Goal: Download file/media

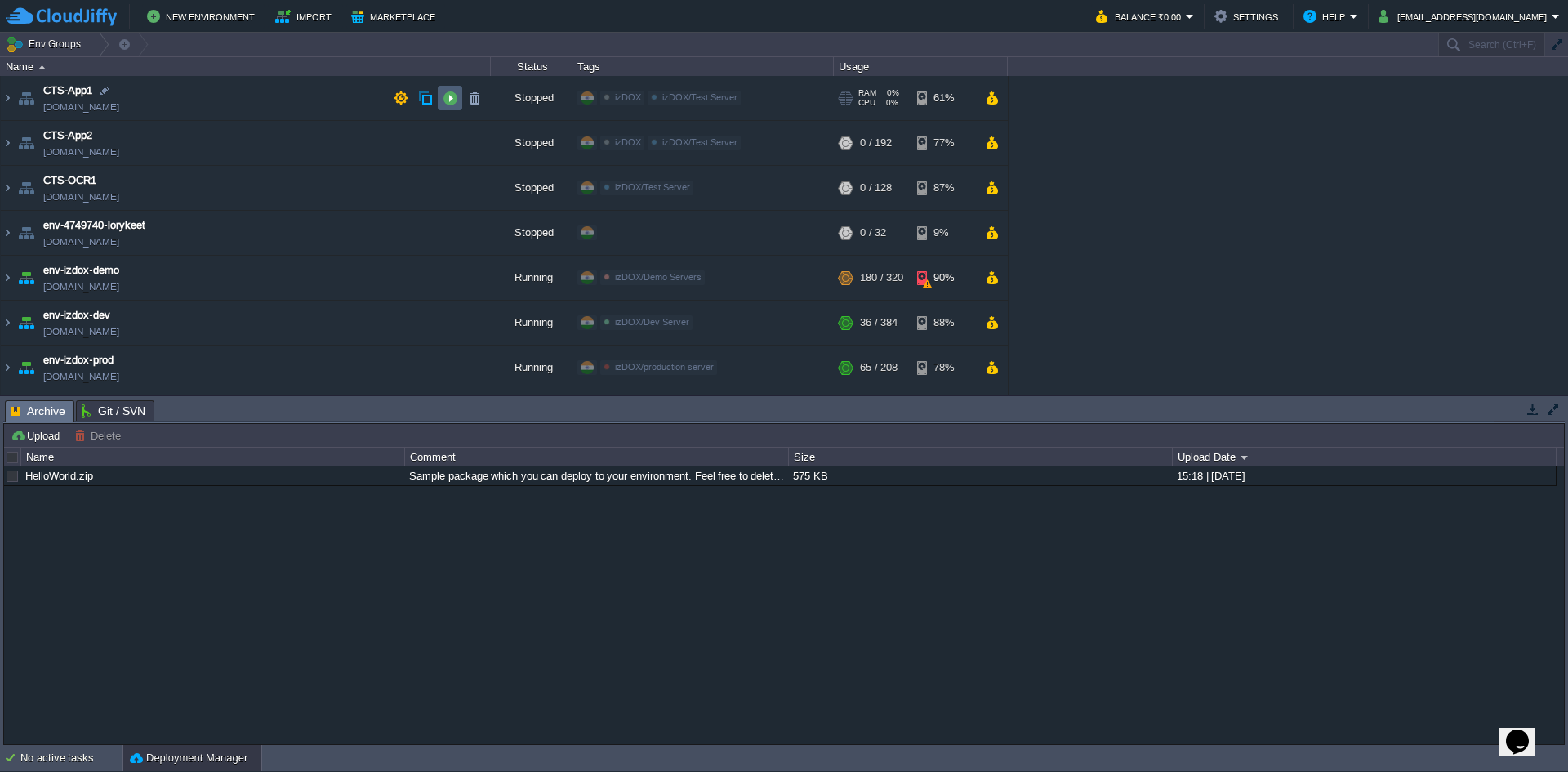
click at [441, 97] on td at bounding box center [450, 97] width 25 height 25
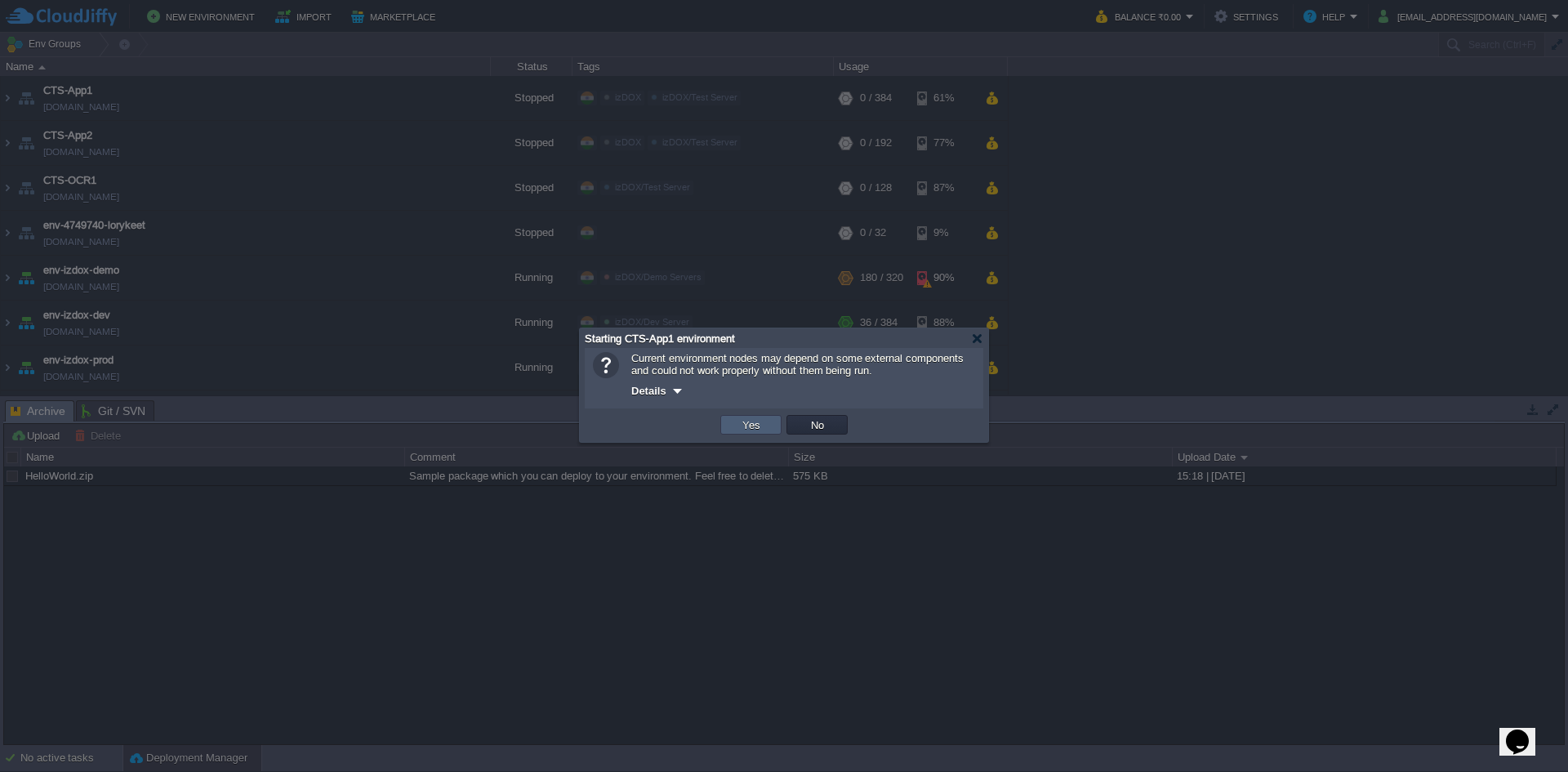
click at [736, 432] on td "Yes" at bounding box center [750, 425] width 61 height 20
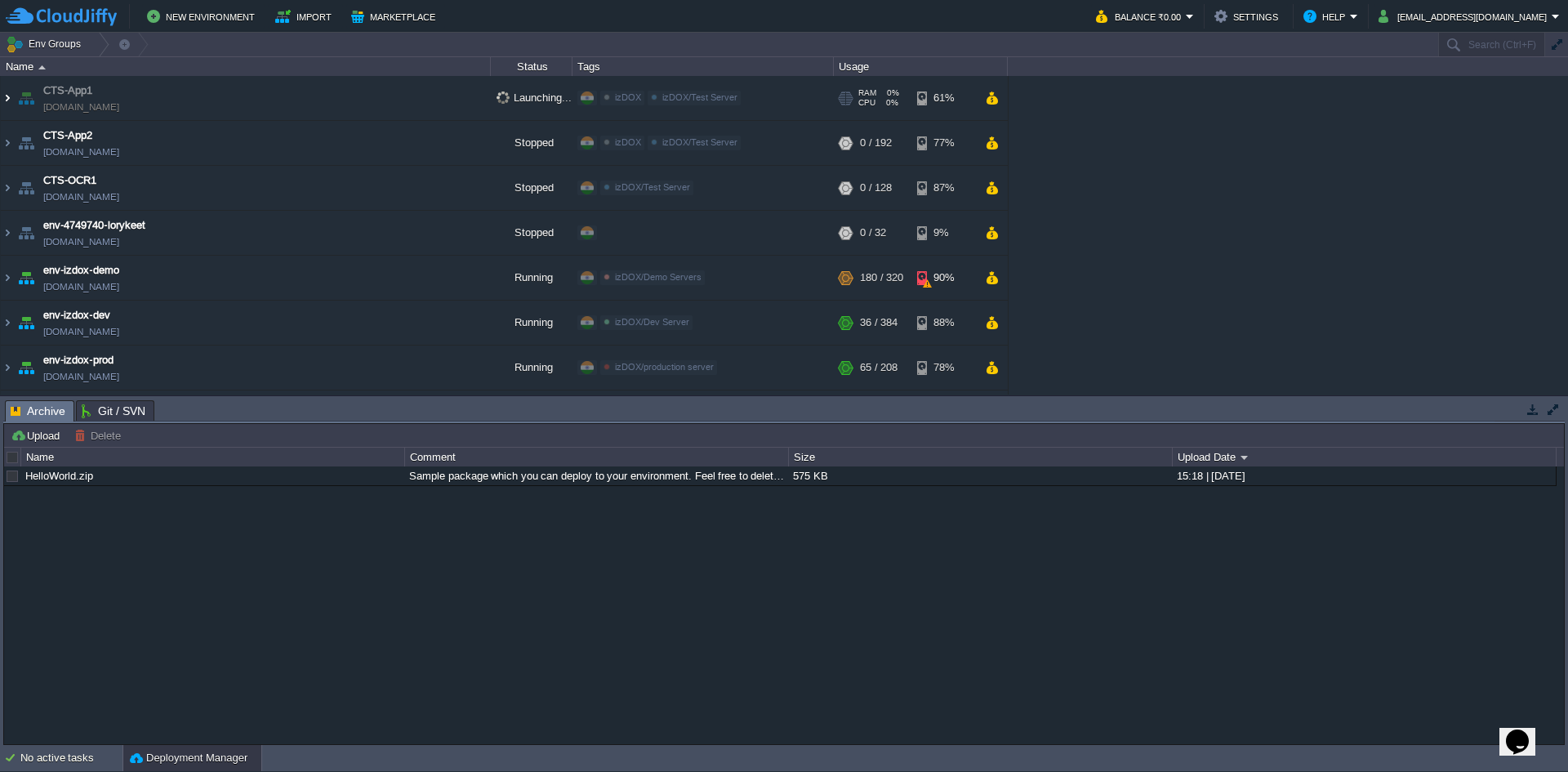
click at [9, 101] on img at bounding box center [7, 97] width 13 height 44
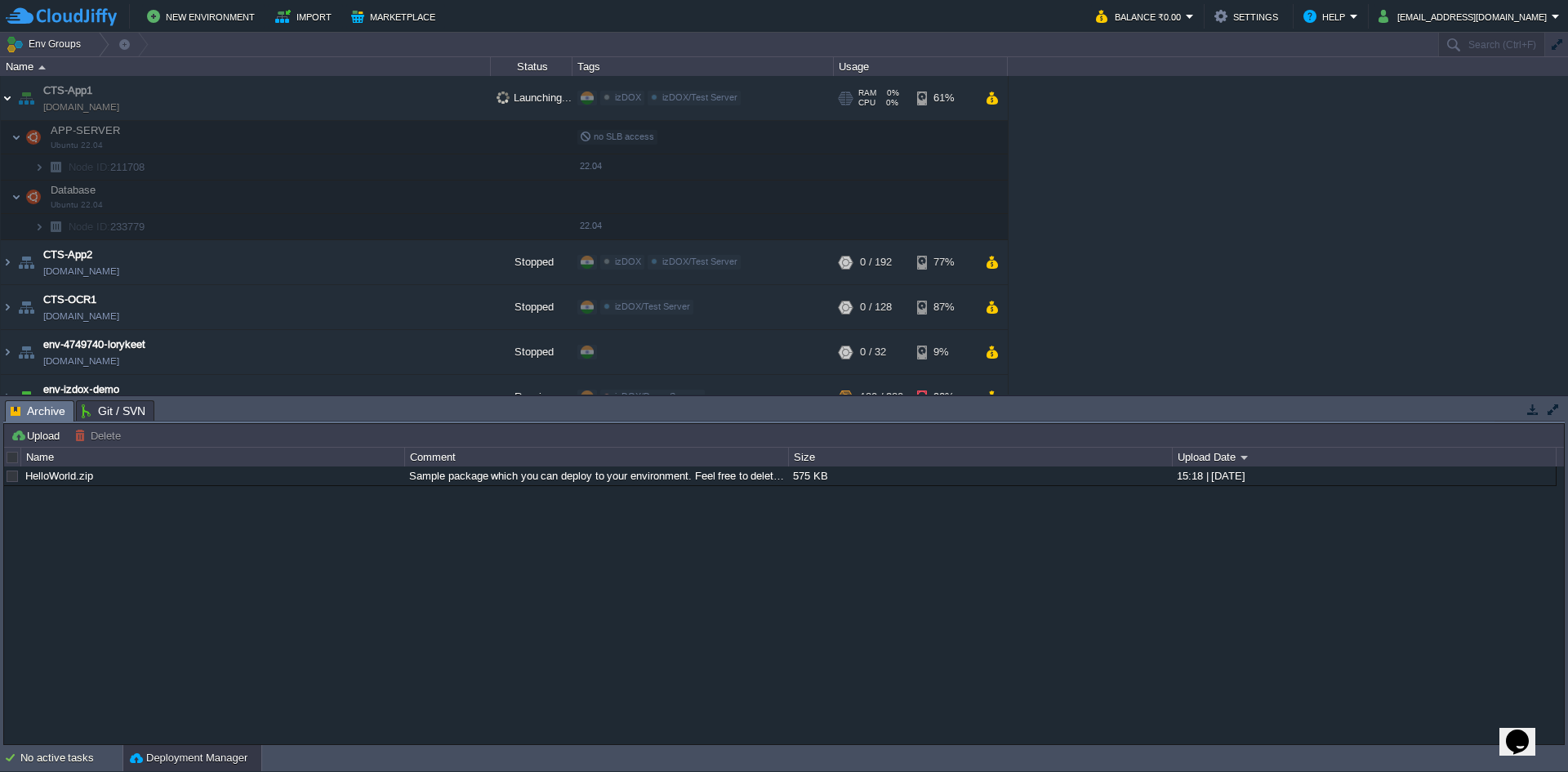
click at [8, 101] on img at bounding box center [7, 97] width 13 height 44
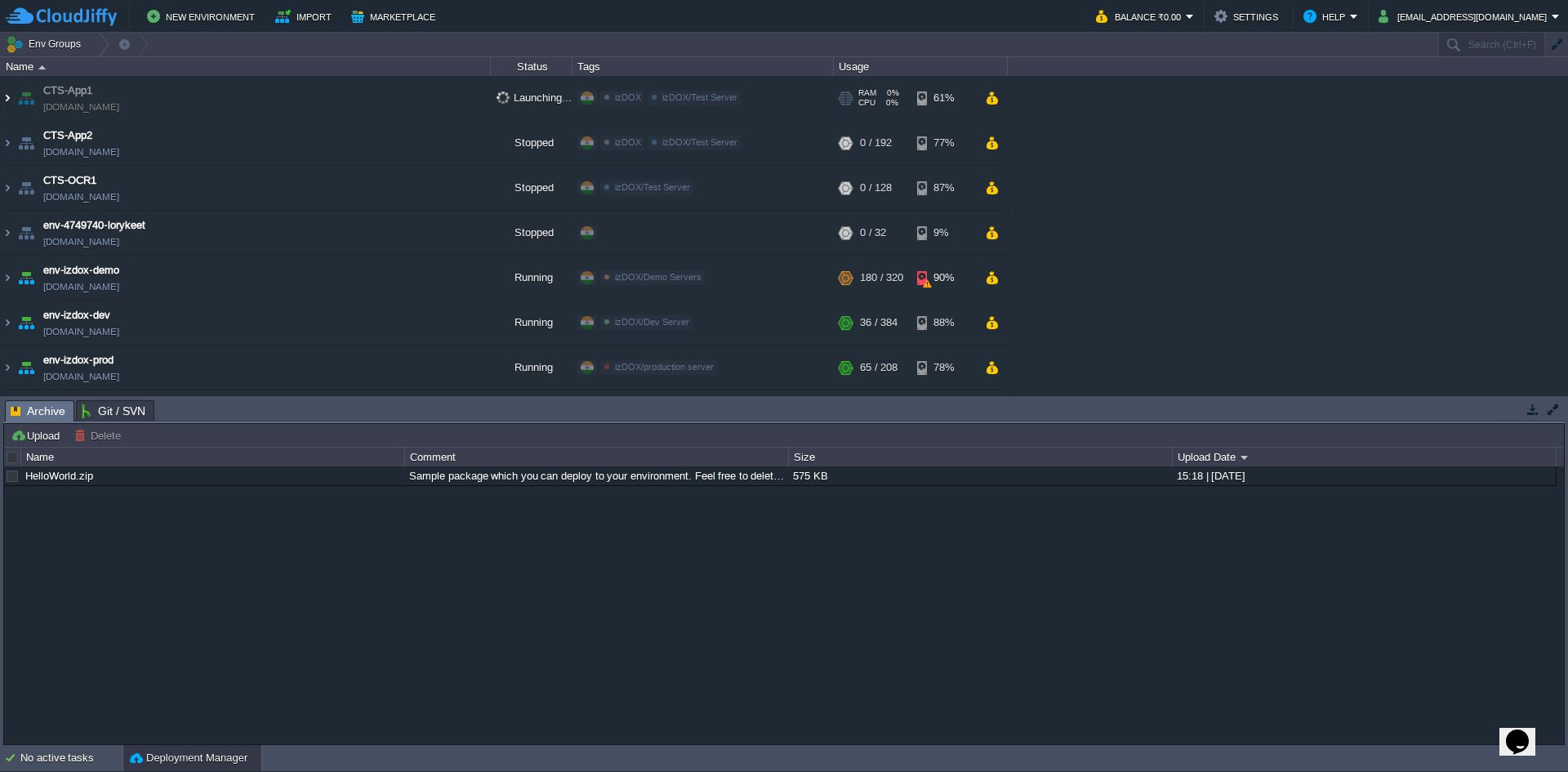
click at [8, 101] on img at bounding box center [7, 97] width 13 height 44
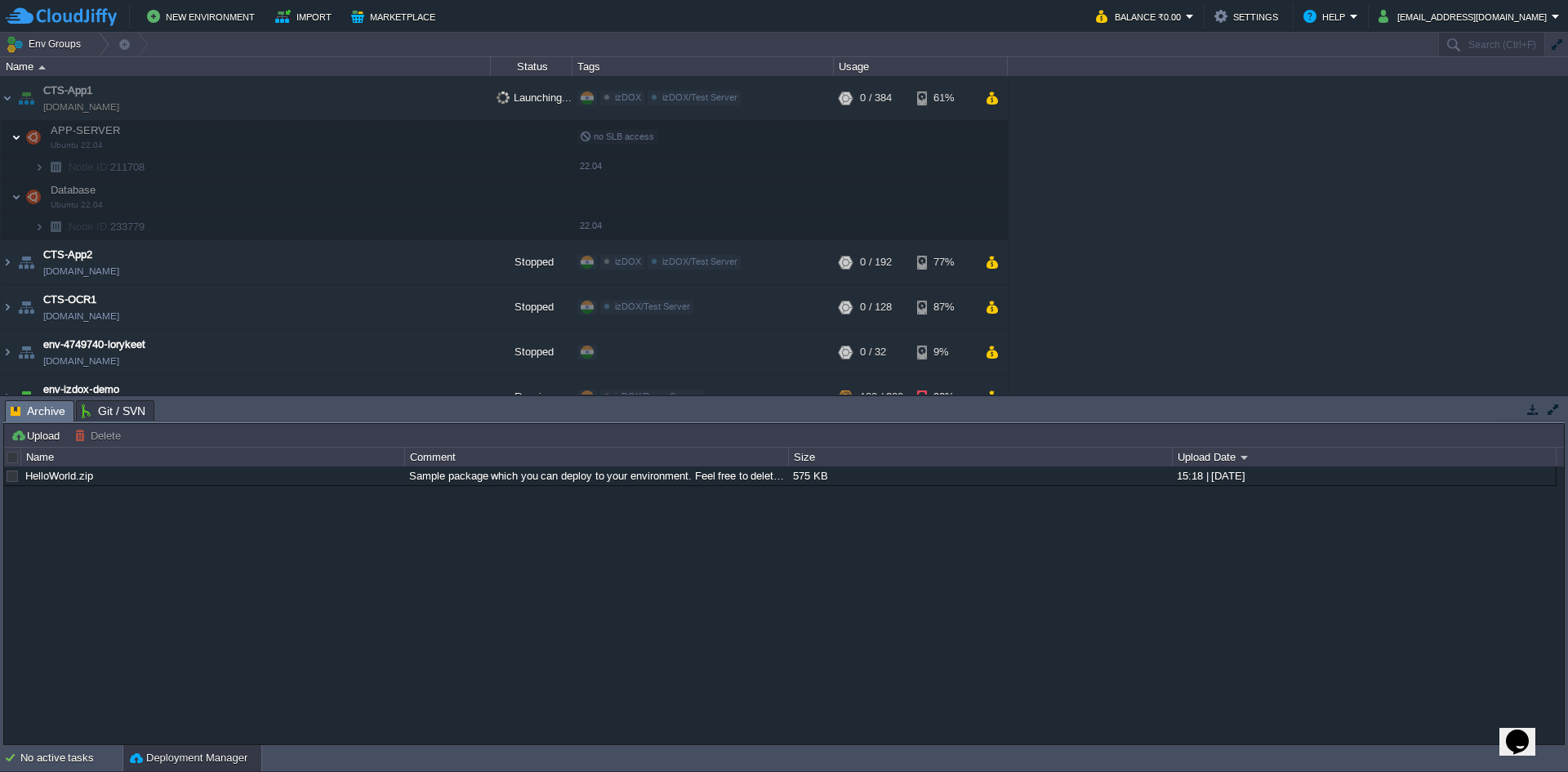
click at [18, 137] on img at bounding box center [16, 137] width 10 height 33
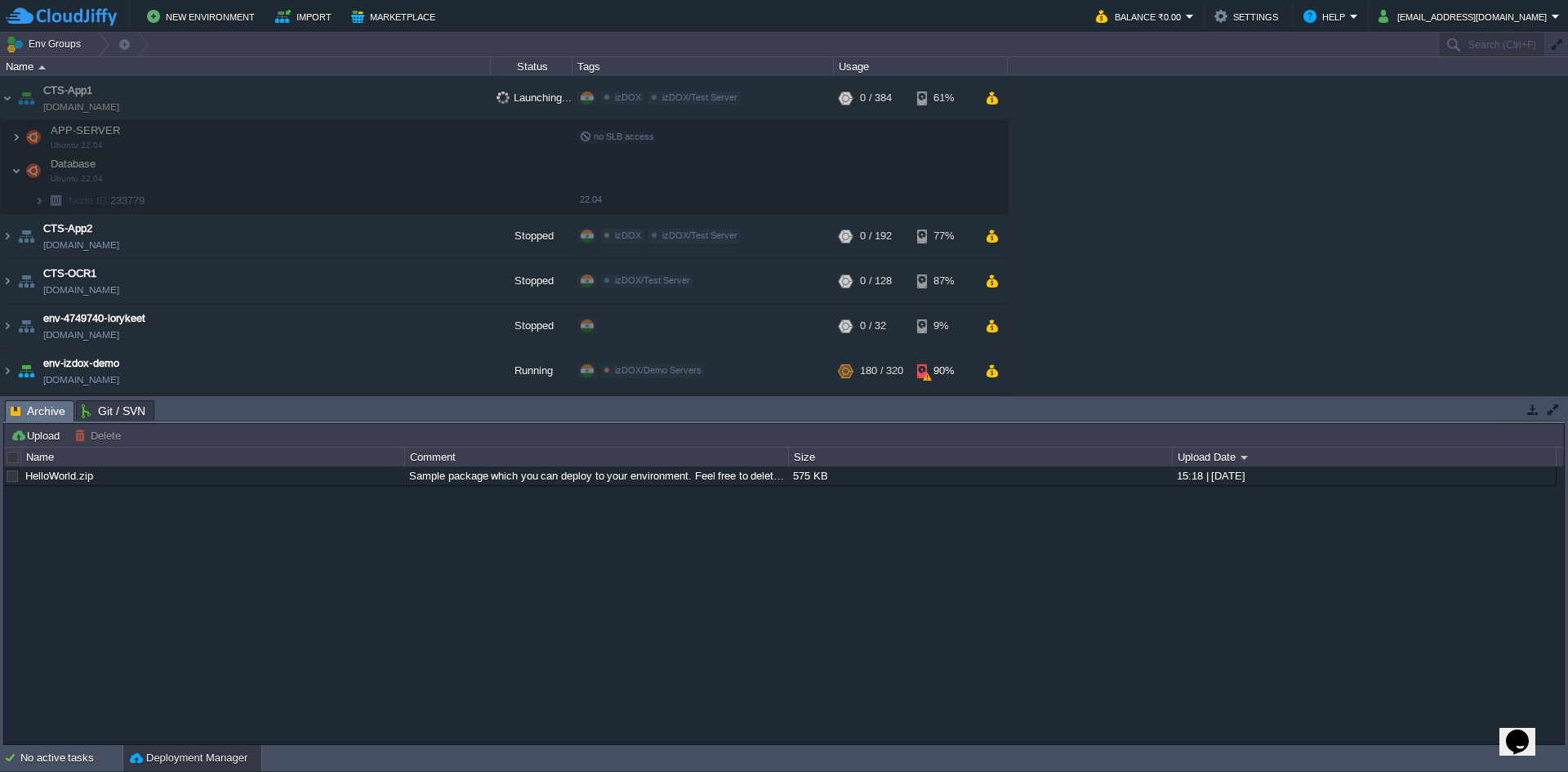
click at [21, 163] on td "Database Ubuntu 22.04" at bounding box center [246, 171] width 490 height 34
click at [20, 168] on img at bounding box center [16, 171] width 10 height 33
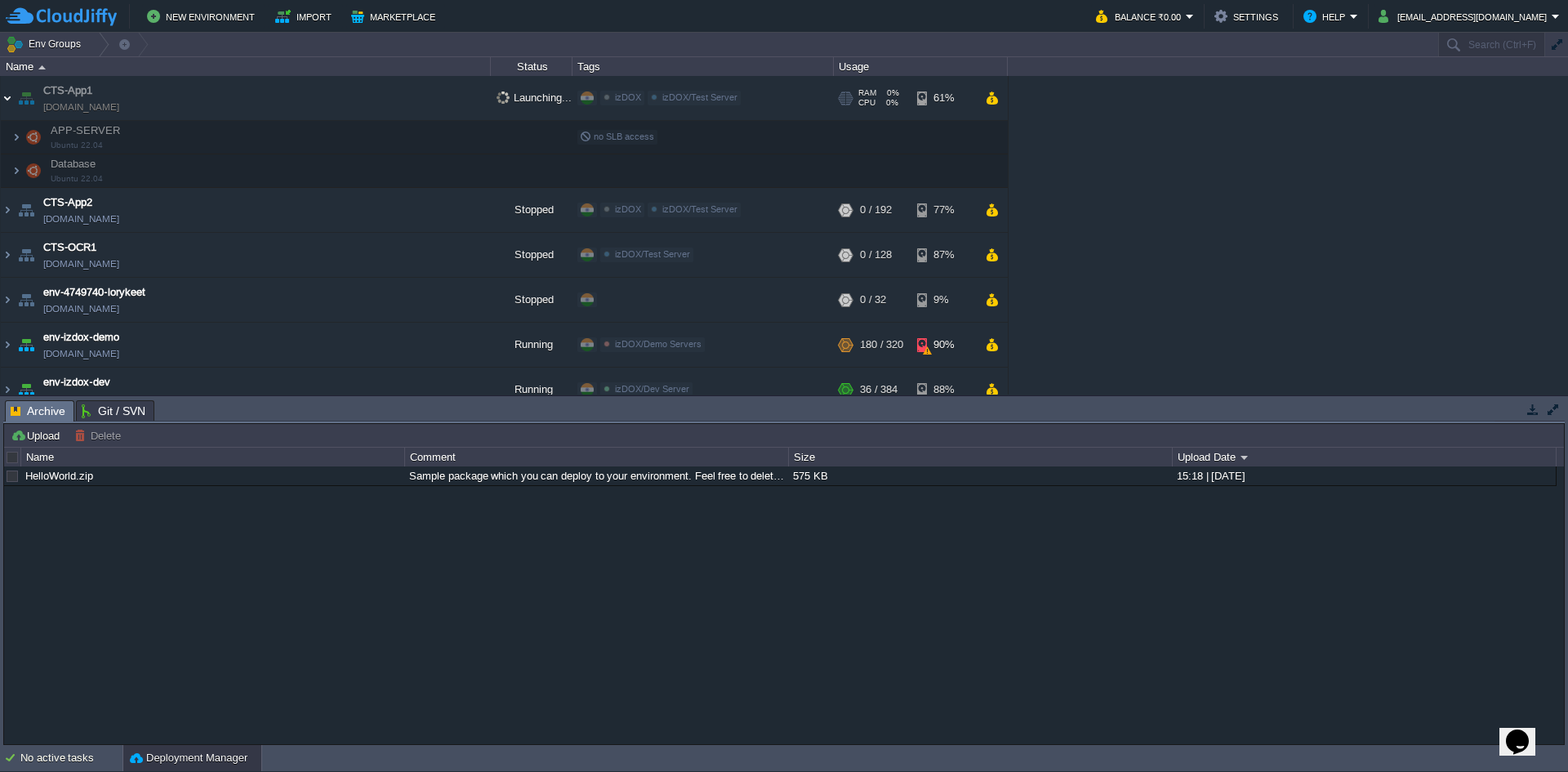
click at [13, 99] on img at bounding box center [7, 97] width 13 height 44
click at [718, 596] on div "HelloWorld.zip Sample package which you can deploy to your environment. Feel fr…" at bounding box center [783, 604] width 1560 height 277
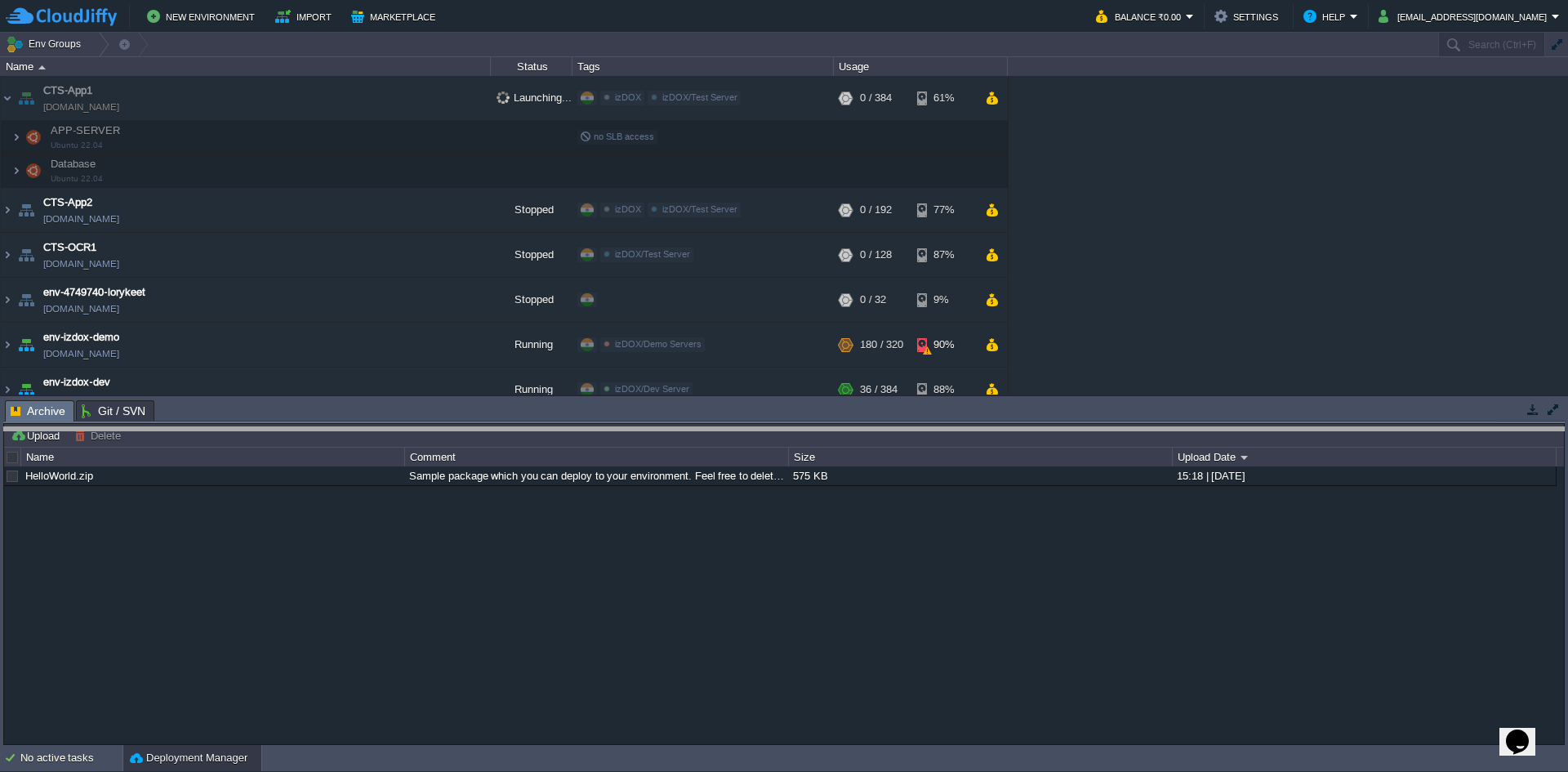
drag, startPoint x: 727, startPoint y: 417, endPoint x: 728, endPoint y: 443, distance: 26.0
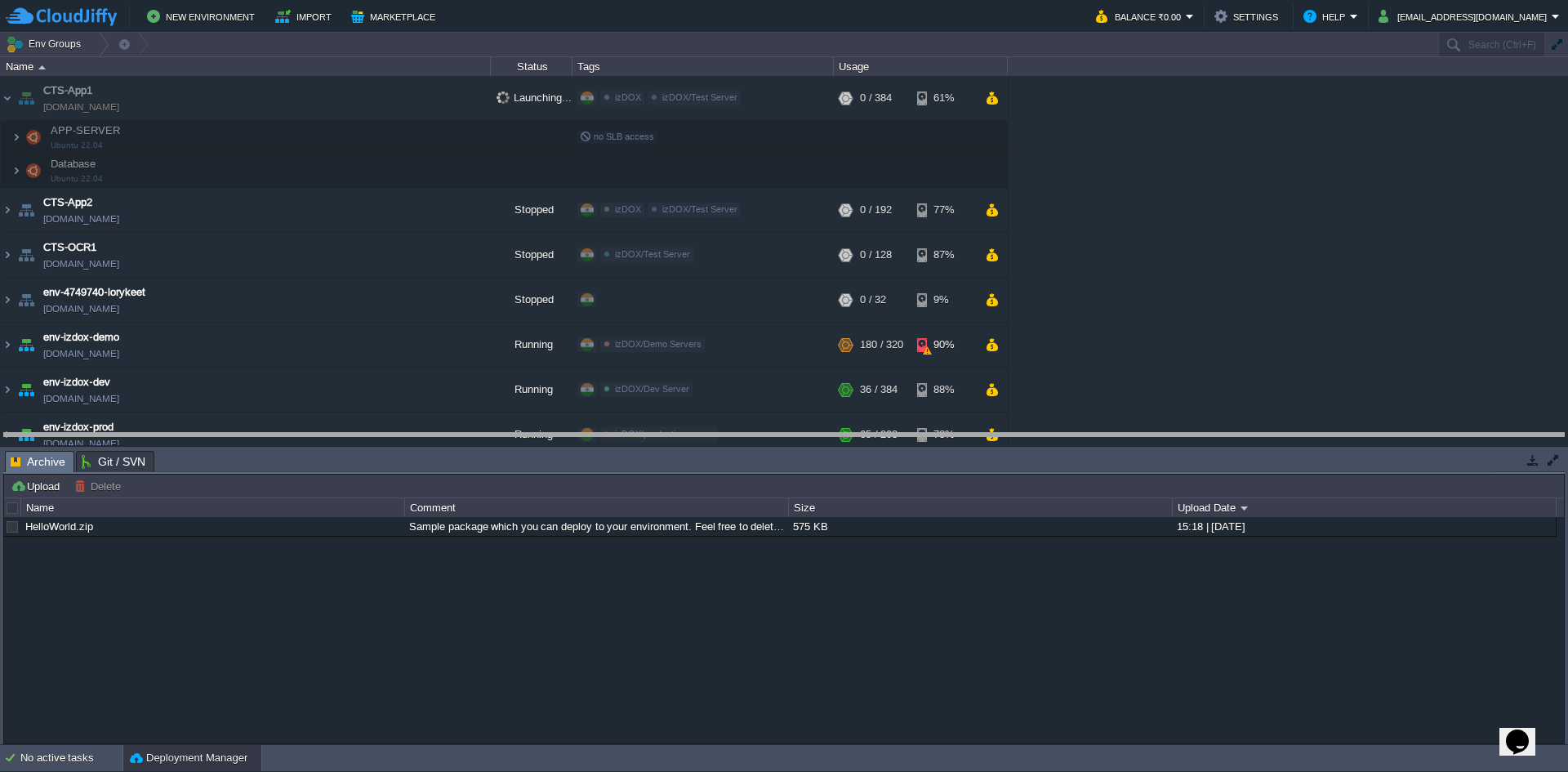
drag, startPoint x: 715, startPoint y: 467, endPoint x: 717, endPoint y: 449, distance: 18.1
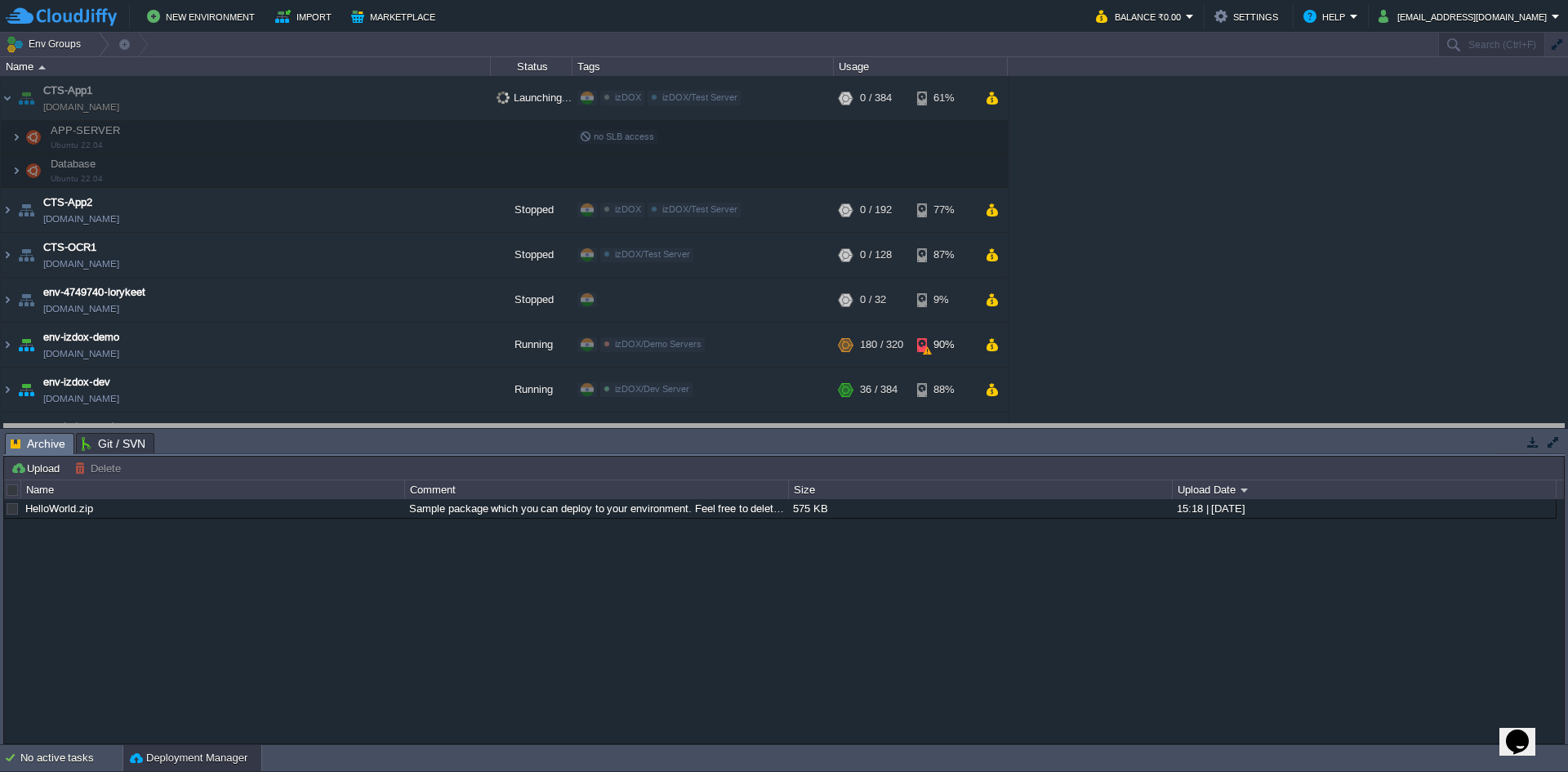
drag, startPoint x: 717, startPoint y: 449, endPoint x: 716, endPoint y: 441, distance: 8.1
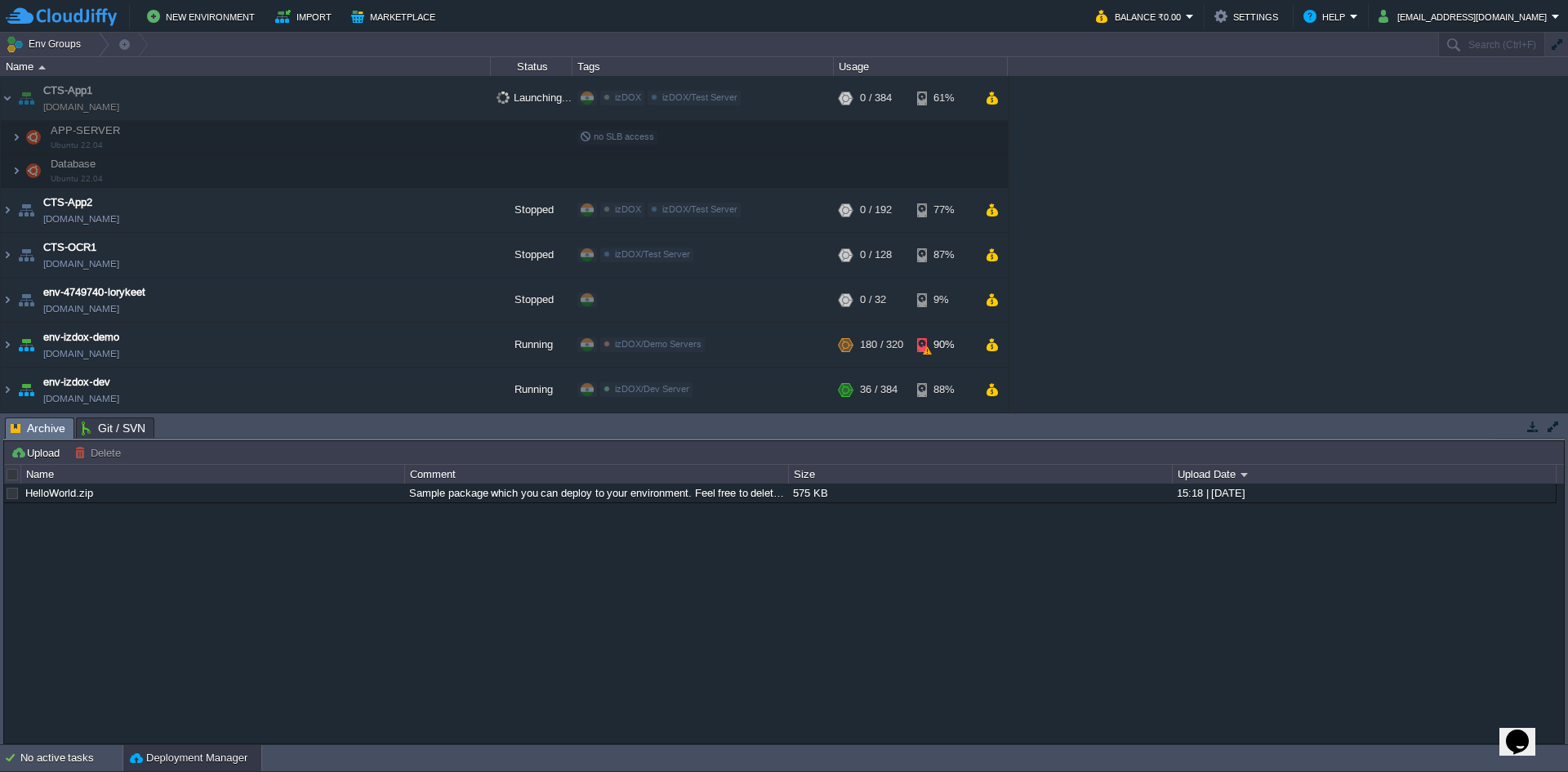
click at [773, 562] on div "HelloWorld.zip Sample package which you can deploy to your environment. Feel fr…" at bounding box center [783, 613] width 1560 height 259
